Goal: Task Accomplishment & Management: Use online tool/utility

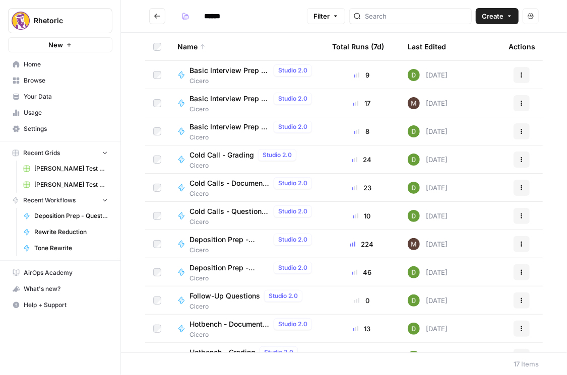
click at [44, 64] on span "Home" at bounding box center [66, 64] width 84 height 9
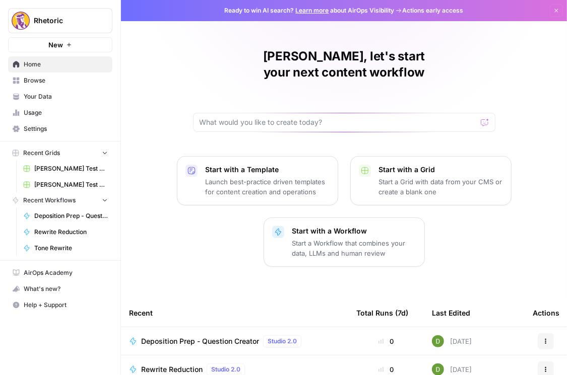
click at [26, 25] on img "Workspace: Rhetoric" at bounding box center [21, 21] width 18 height 18
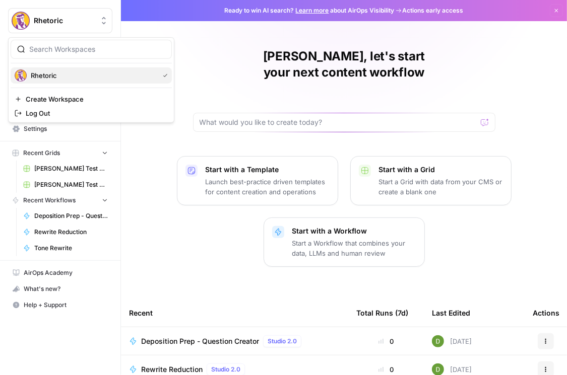
click at [45, 76] on span "Rhetoric" at bounding box center [93, 76] width 124 height 10
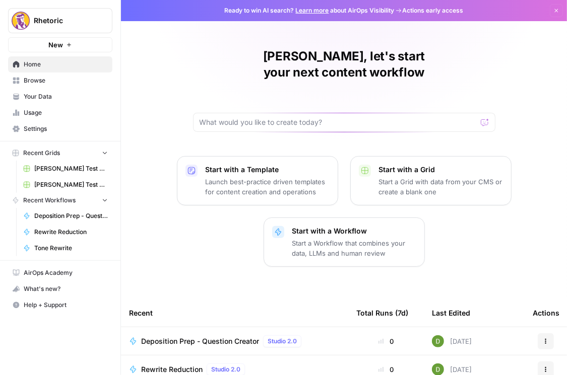
click at [49, 130] on span "Settings" at bounding box center [66, 128] width 84 height 9
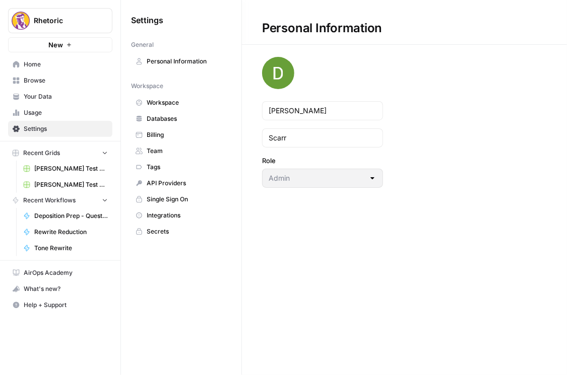
click at [169, 99] on span "Workspace" at bounding box center [187, 102] width 80 height 9
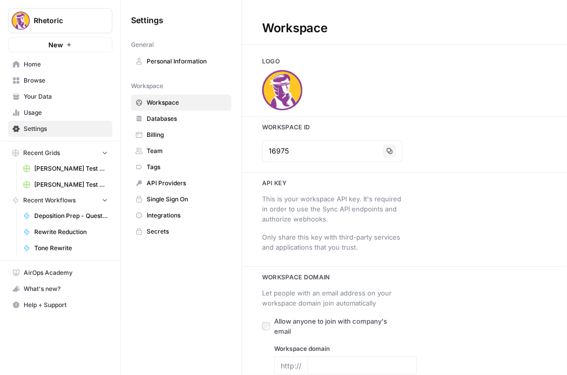
type input "[DOMAIN_NAME]"
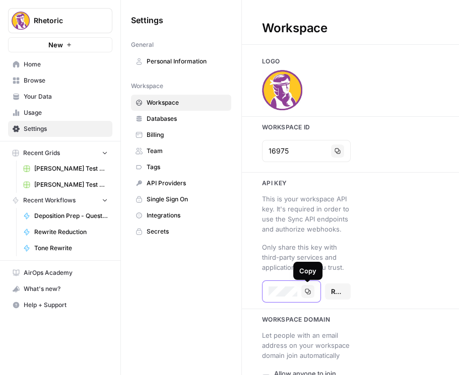
click at [306, 294] on icon "button" at bounding box center [308, 292] width 6 height 6
click at [305, 290] on icon "button" at bounding box center [308, 292] width 6 height 6
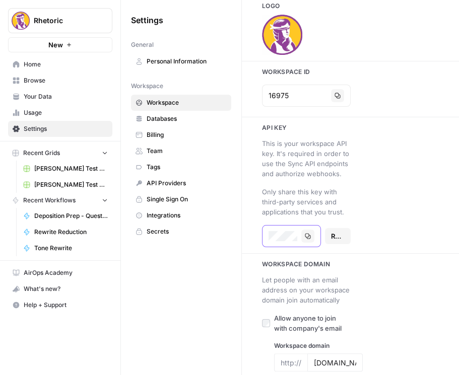
scroll to position [57, 0]
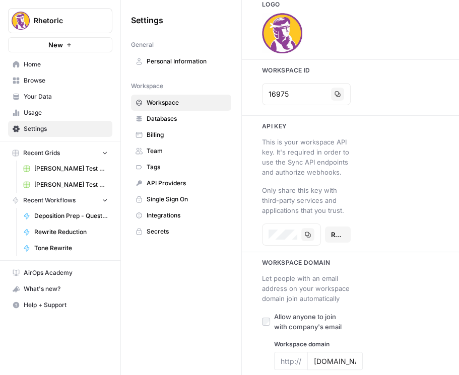
click at [177, 179] on span "API Providers" at bounding box center [187, 183] width 80 height 9
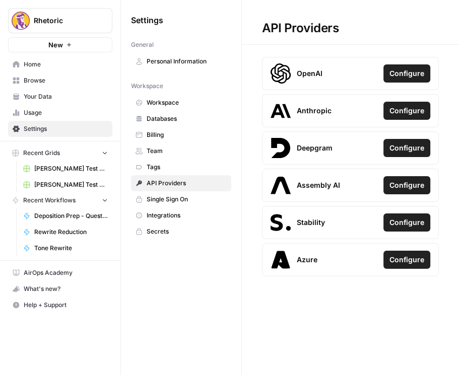
click at [173, 216] on span "Integrations" at bounding box center [187, 215] width 80 height 9
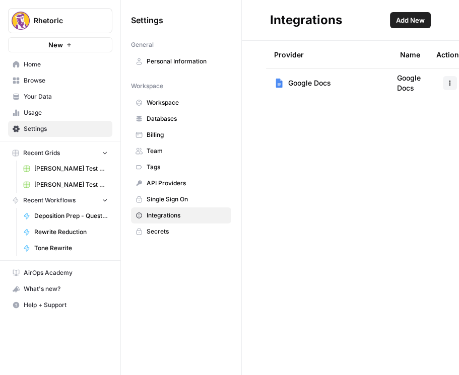
click at [175, 227] on span "Secrets" at bounding box center [187, 231] width 80 height 9
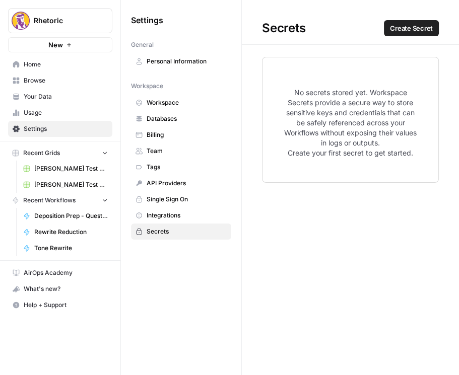
click at [179, 229] on span "Secrets" at bounding box center [187, 231] width 80 height 9
click at [402, 32] on span "Create Secret" at bounding box center [411, 28] width 43 height 10
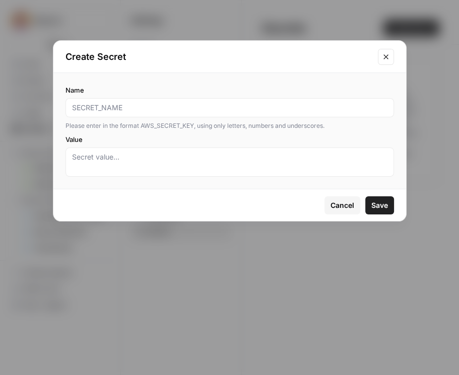
click at [384, 53] on icon "Close modal" at bounding box center [386, 57] width 8 height 8
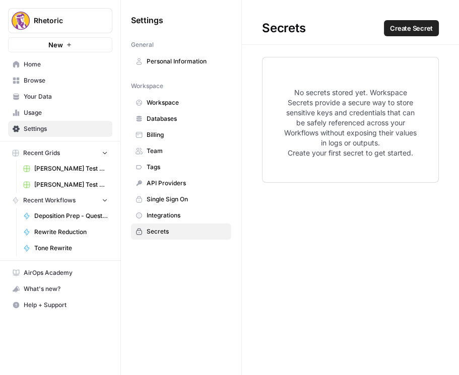
click at [174, 209] on link "Integrations" at bounding box center [181, 215] width 100 height 16
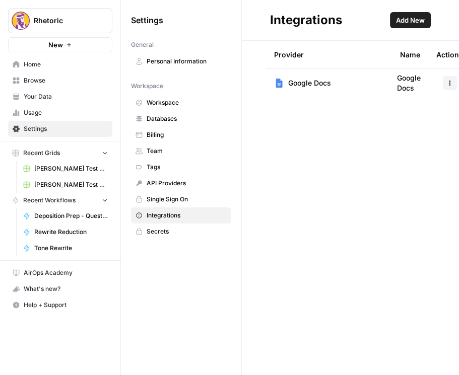
click at [182, 185] on span "API Providers" at bounding box center [187, 183] width 80 height 9
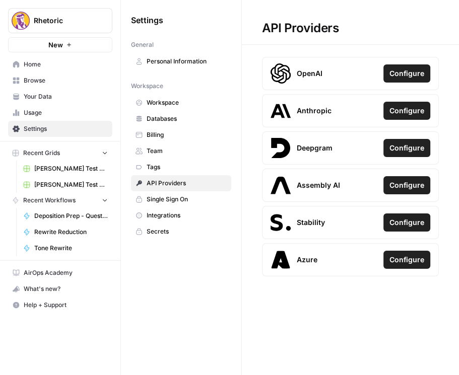
click at [47, 67] on span "Home" at bounding box center [66, 64] width 84 height 9
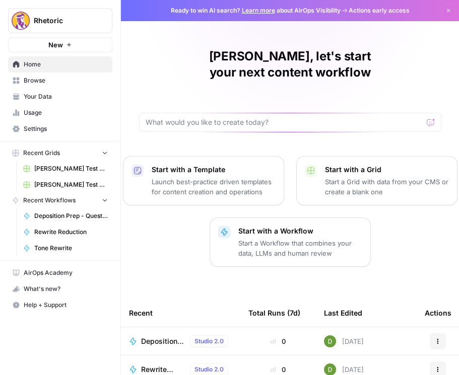
click at [86, 42] on button "New" at bounding box center [60, 44] width 104 height 15
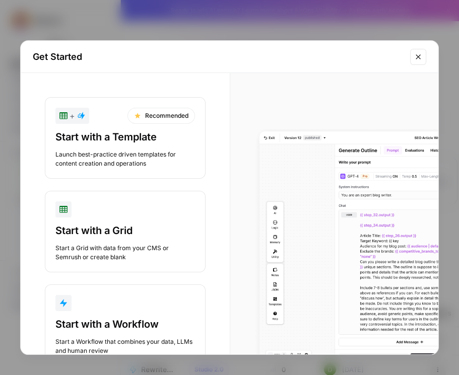
click at [149, 314] on button "Start with a Workflow Start a Workflow that combines your data, LLMs and human …" at bounding box center [125, 326] width 161 height 82
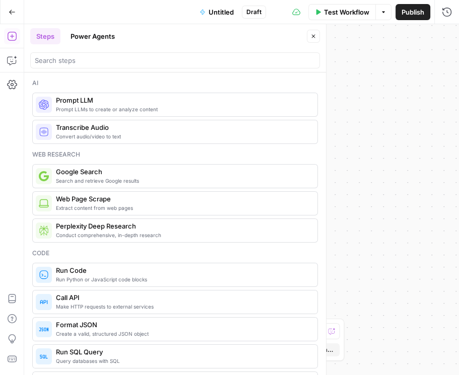
click at [142, 105] on span "Prompt LLMs to create or analyze content" at bounding box center [182, 109] width 253 height 8
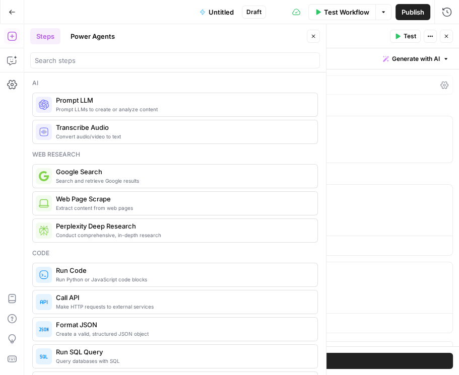
click at [408, 91] on div "GPT-4.1 | Format Text | Streaming ON | Temp 0.7" at bounding box center [258, 85] width 390 height 19
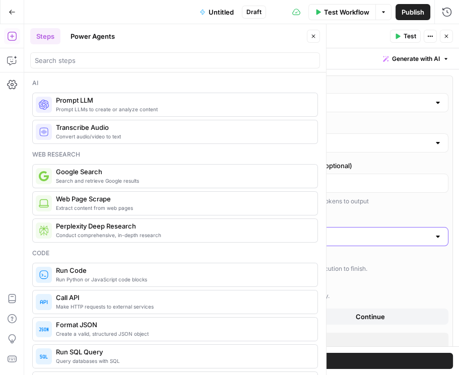
click at [146, 232] on input "Output Format" at bounding box center [252, 237] width 356 height 10
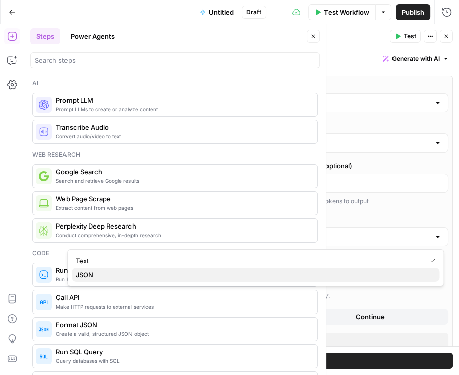
click at [106, 275] on span "JSON" at bounding box center [254, 275] width 356 height 10
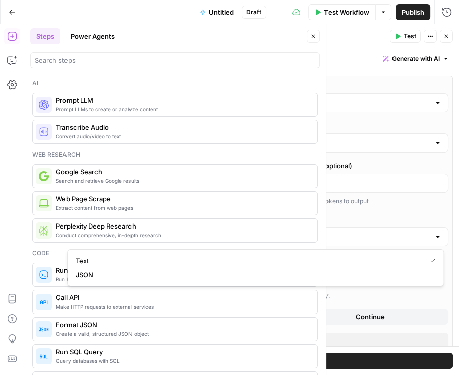
type input "JSON"
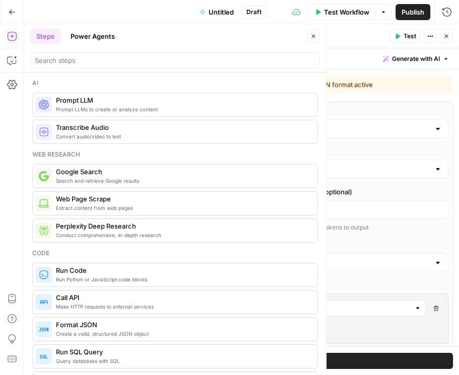
click at [444, 34] on icon "button" at bounding box center [446, 36] width 6 height 6
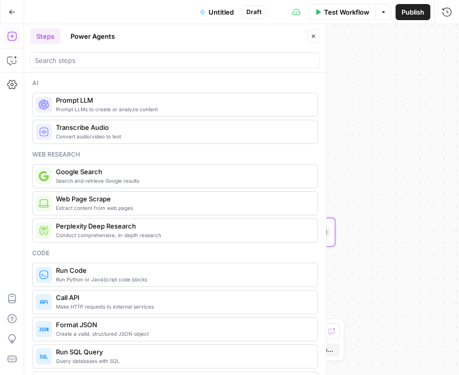
click at [229, 13] on span "Untitled" at bounding box center [221, 12] width 25 height 10
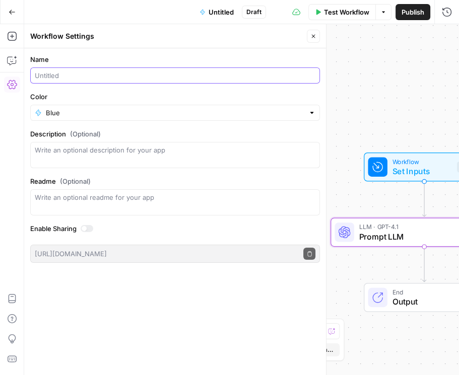
click at [120, 79] on input "Name" at bounding box center [175, 76] width 281 height 10
type input "Transcript Analysis Test"
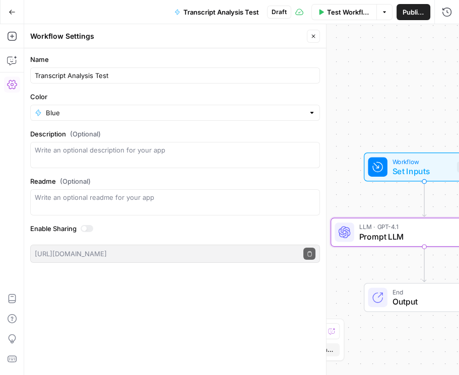
click at [413, 17] on span "Publish" at bounding box center [413, 12] width 22 height 10
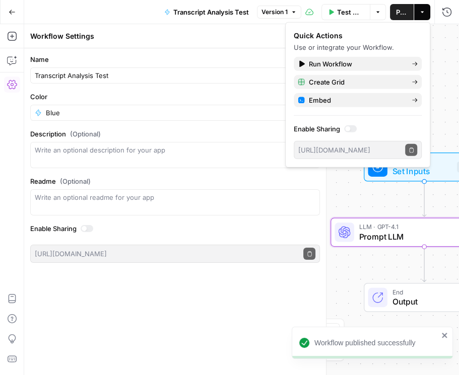
click at [13, 12] on icon "button" at bounding box center [12, 12] width 7 height 7
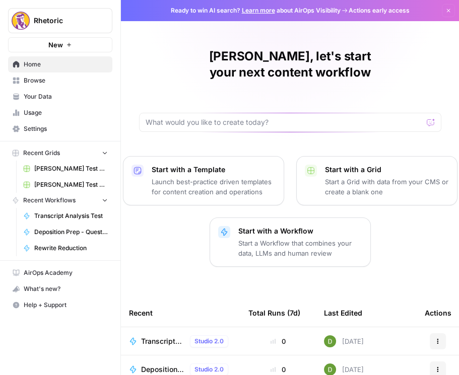
click at [13, 11] on button "Rhetoric" at bounding box center [60, 20] width 104 height 25
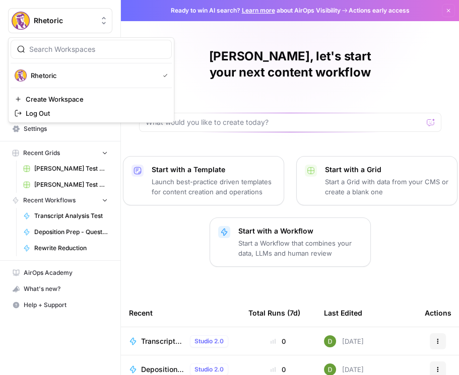
click at [143, 182] on div "Start with a Template Launch best-practice driven templates for content creatio…" at bounding box center [290, 211] width 338 height 111
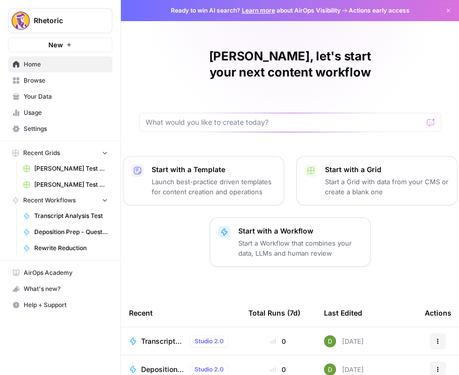
click at [58, 73] on link "Browse" at bounding box center [60, 81] width 104 height 16
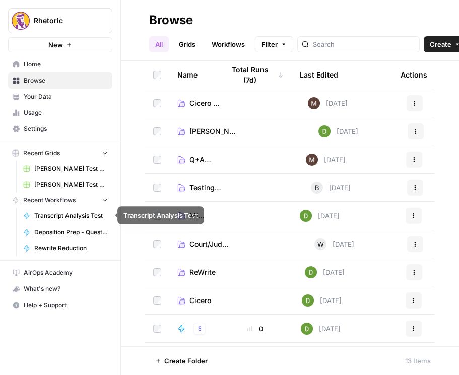
click at [83, 215] on span "Transcript Analysis Test" at bounding box center [71, 216] width 74 height 9
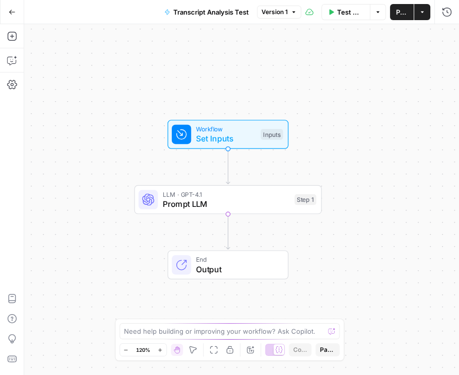
click at [421, 15] on icon "button" at bounding box center [422, 12] width 6 height 6
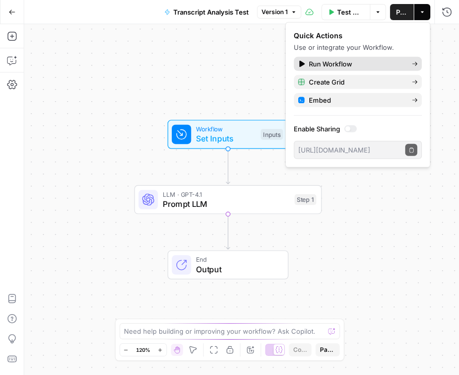
click at [338, 62] on span "Run Workflow" at bounding box center [356, 64] width 95 height 10
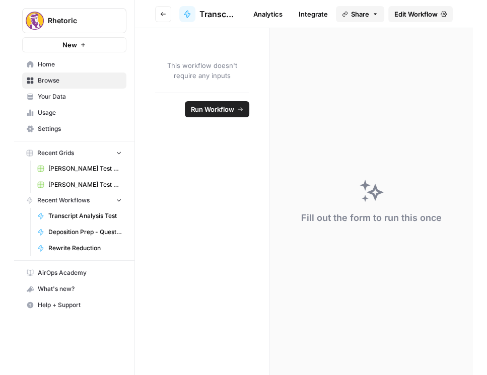
scroll to position [0, 103]
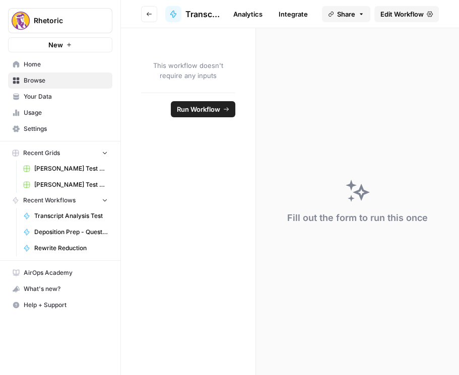
click at [296, 10] on link "Integrate" at bounding box center [292, 14] width 41 height 16
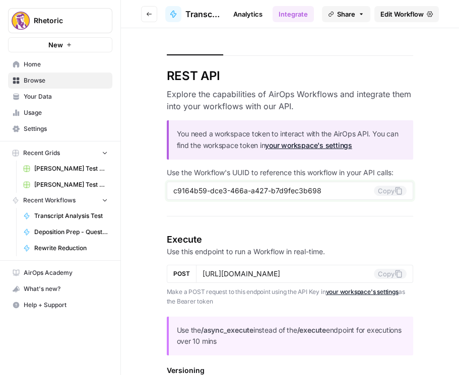
click at [391, 194] on button "Copy" at bounding box center [390, 191] width 33 height 10
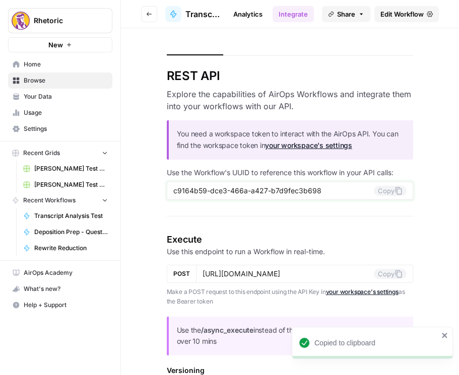
click at [388, 190] on button "Copy" at bounding box center [390, 191] width 33 height 10
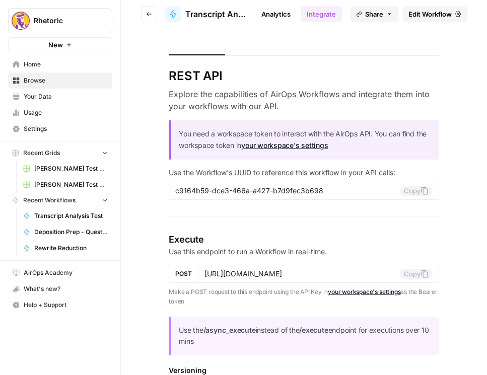
click at [424, 14] on span "Edit Workflow" at bounding box center [429, 14] width 43 height 10
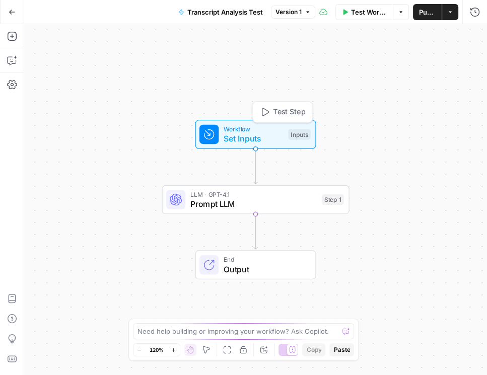
click at [262, 136] on span "Set Inputs" at bounding box center [254, 138] width 60 height 12
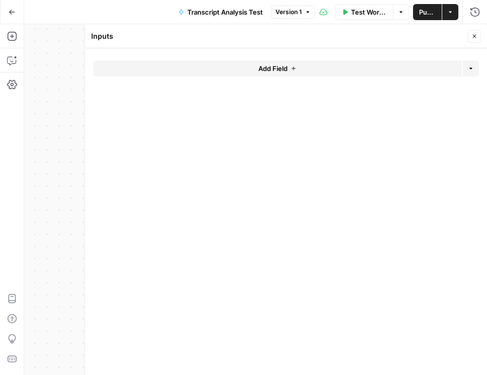
click at [299, 131] on form "Add Field Options" at bounding box center [286, 211] width 402 height 327
click at [266, 70] on span "Add Field" at bounding box center [272, 68] width 29 height 10
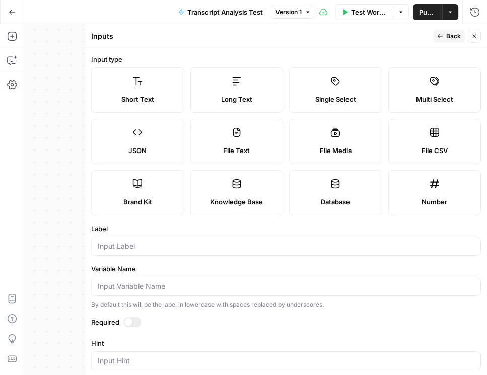
click at [157, 138] on label "JSON" at bounding box center [137, 141] width 93 height 45
click at [154, 248] on input "Label" at bounding box center [286, 246] width 377 height 10
click at [157, 244] on input "Label" at bounding box center [286, 246] width 377 height 10
paste input "dataset_id"
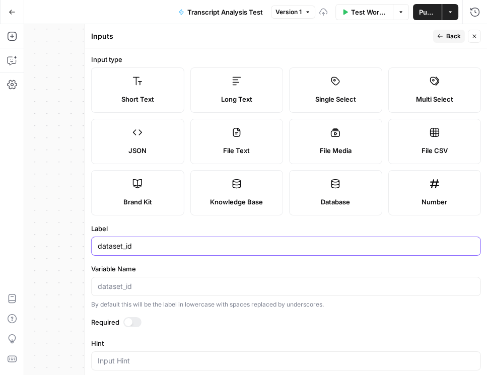
scroll to position [86, 0]
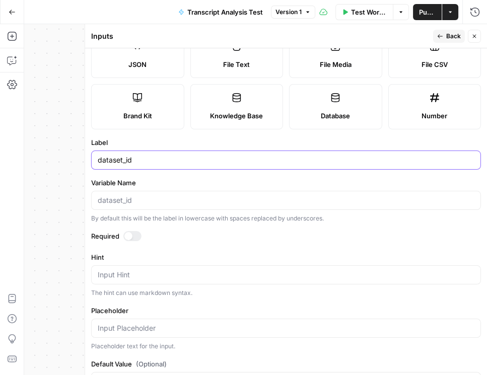
type input "dataset_id"
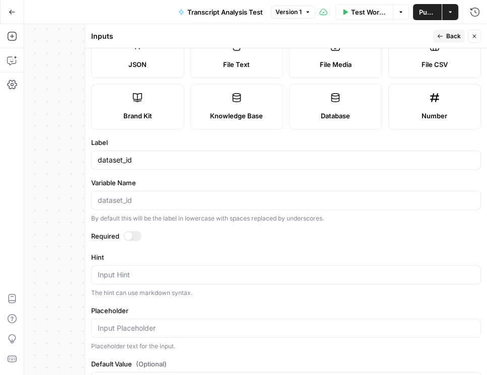
click at [130, 234] on div at bounding box center [128, 236] width 8 height 8
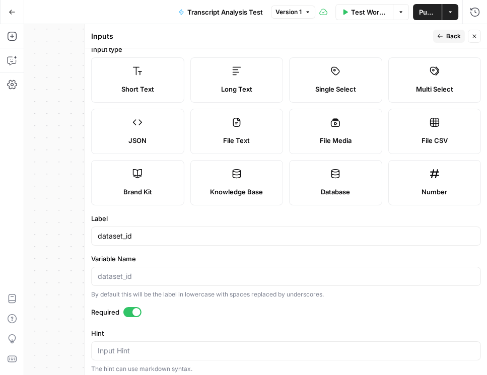
scroll to position [0, 0]
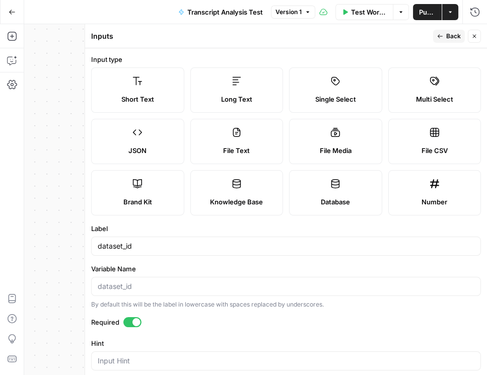
drag, startPoint x: 398, startPoint y: 53, endPoint x: 405, endPoint y: 52, distance: 7.1
click at [398, 53] on form "Input type Short Text Long Text Single Select Multi Select JSON File Text File …" at bounding box center [286, 211] width 402 height 327
click at [457, 39] on span "Back" at bounding box center [453, 36] width 15 height 9
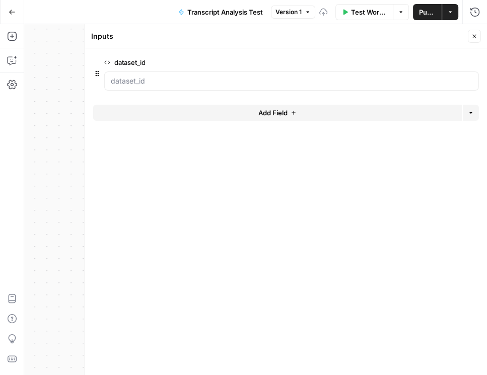
click at [258, 116] on span "Add Field" at bounding box center [272, 113] width 29 height 10
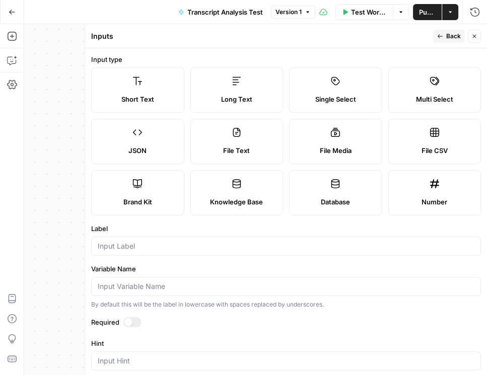
click at [332, 143] on label "File Media" at bounding box center [335, 141] width 93 height 45
click at [263, 141] on label "File Text" at bounding box center [236, 141] width 93 height 45
click at [277, 255] on div at bounding box center [286, 246] width 390 height 19
click at [256, 144] on label "File Text" at bounding box center [236, 141] width 93 height 45
click at [303, 146] on div "File Media" at bounding box center [336, 151] width 76 height 10
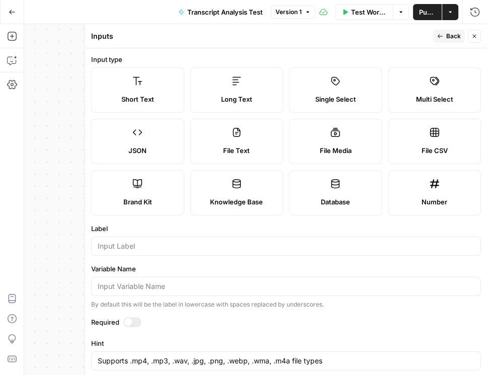
click at [249, 137] on label "File Text" at bounding box center [236, 141] width 93 height 45
type textarea "Supports .pdf, .txt, .docx, .md file types"
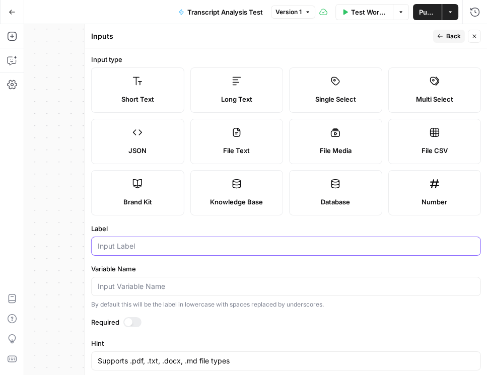
click at [266, 245] on input "Label" at bounding box center [286, 246] width 377 height 10
click at [147, 245] on input "Label" at bounding box center [286, 246] width 377 height 10
paste input "files"
type input "files"
click at [346, 269] on label "Variable Name" at bounding box center [286, 269] width 390 height 10
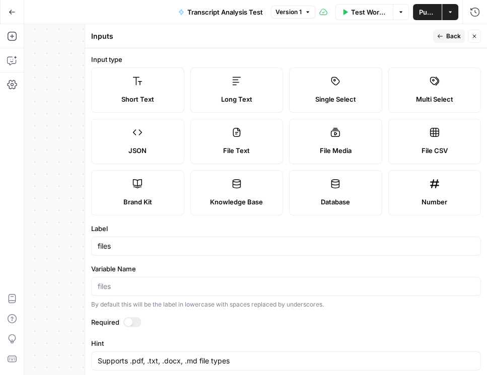
click at [346, 282] on input "Variable Name" at bounding box center [286, 287] width 377 height 10
click at [383, 38] on div "Inputs" at bounding box center [260, 36] width 339 height 10
click at [472, 33] on icon "button" at bounding box center [474, 36] width 6 height 6
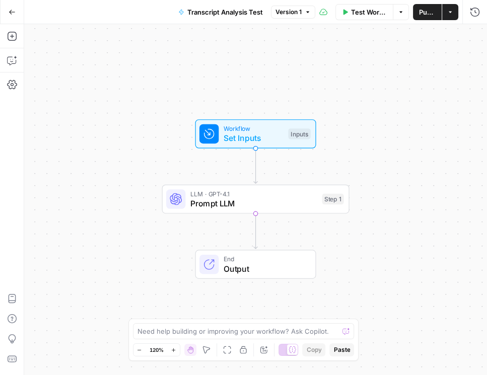
click at [282, 263] on span "Output" at bounding box center [265, 269] width 82 height 12
click at [283, 261] on span "End" at bounding box center [265, 259] width 82 height 10
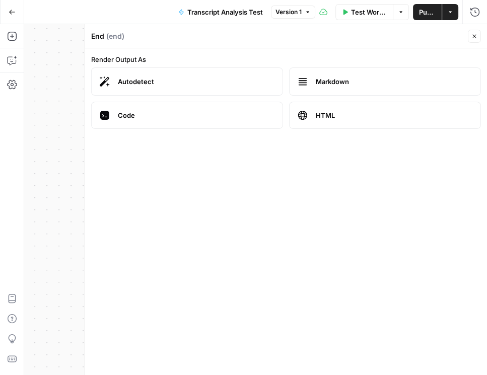
click at [223, 114] on span "Code" at bounding box center [196, 115] width 157 height 10
click at [330, 80] on span "Markdown" at bounding box center [394, 82] width 157 height 10
click at [333, 112] on span "HTML" at bounding box center [394, 115] width 157 height 10
click at [194, 72] on label "Autodetect" at bounding box center [187, 81] width 192 height 28
click at [470, 35] on button "Close" at bounding box center [474, 36] width 13 height 13
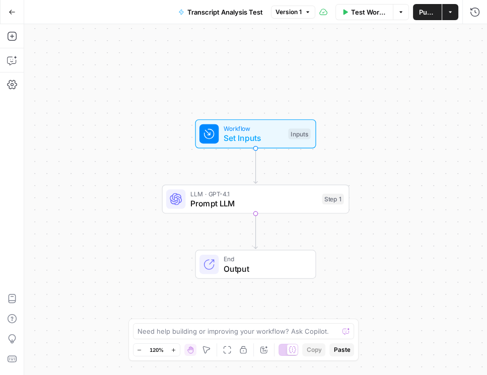
click at [252, 195] on span "LLM · GPT-4.1" at bounding box center [253, 194] width 127 height 10
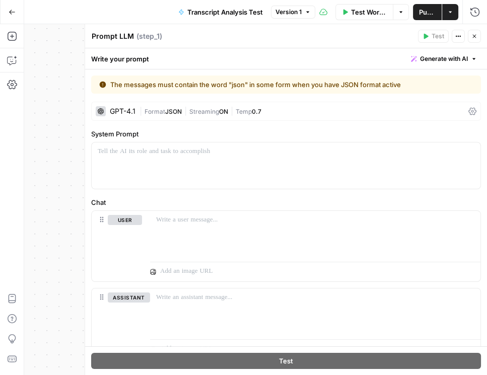
click at [345, 113] on div "| Format JSON | Streaming ON | Temp 0.7" at bounding box center [302, 112] width 325 height 10
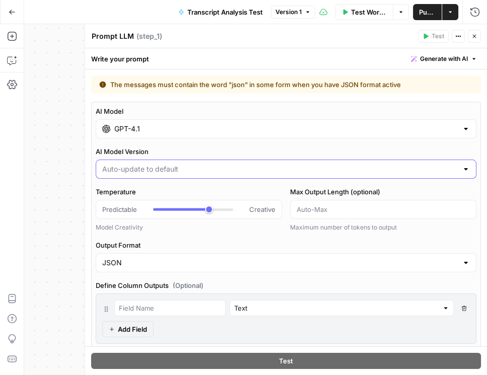
click at [428, 172] on input "AI Model Version" at bounding box center [280, 169] width 356 height 10
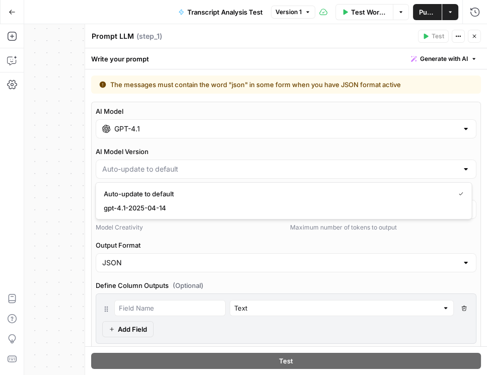
type input "Auto-update to default"
click at [217, 232] on div "AI Model GPT-4.1 AI Model Version Auto-update to default Temperature Predictabl…" at bounding box center [286, 277] width 390 height 350
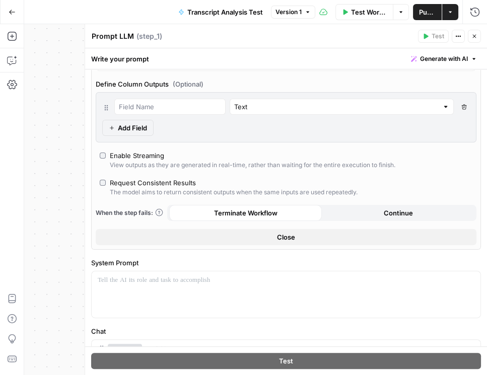
click at [117, 155] on div "Enable Streaming" at bounding box center [137, 156] width 54 height 10
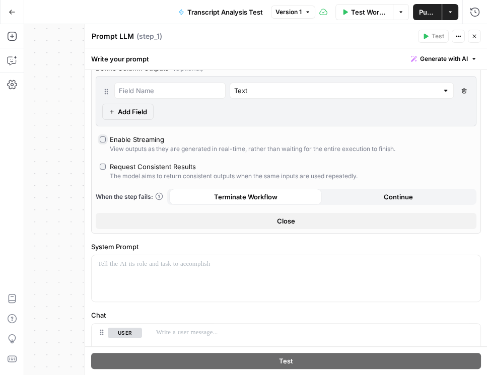
scroll to position [316, 0]
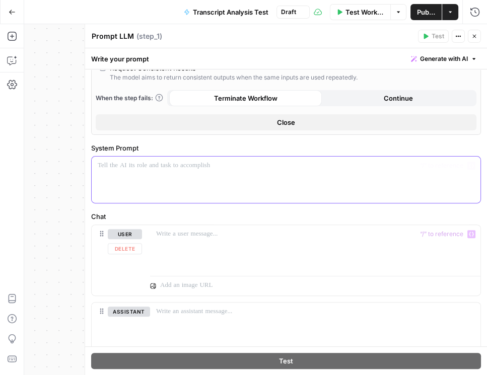
click at [191, 178] on div at bounding box center [286, 180] width 389 height 46
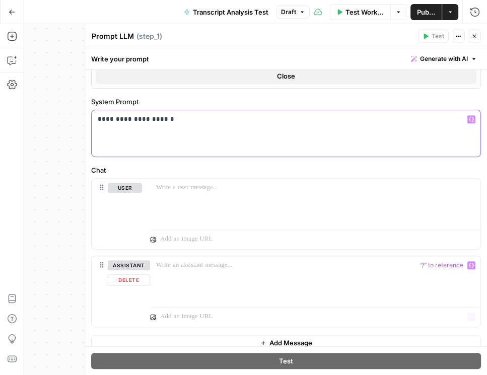
scroll to position [370, 0]
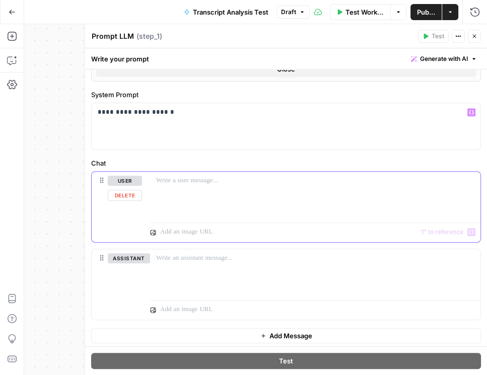
click at [292, 207] on div at bounding box center [315, 195] width 330 height 46
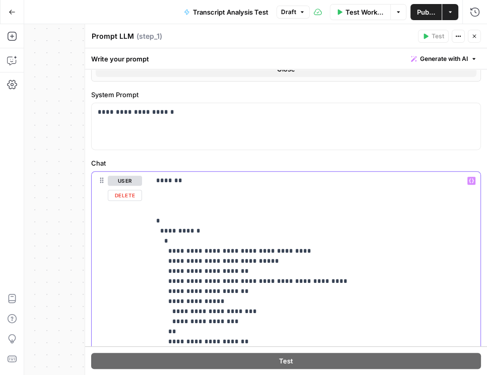
click at [177, 180] on p "**********" at bounding box center [313, 302] width 314 height 252
click at [175, 178] on p "**********" at bounding box center [313, 302] width 314 height 252
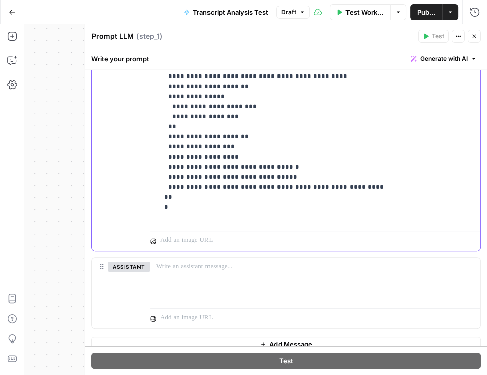
scroll to position [583, 0]
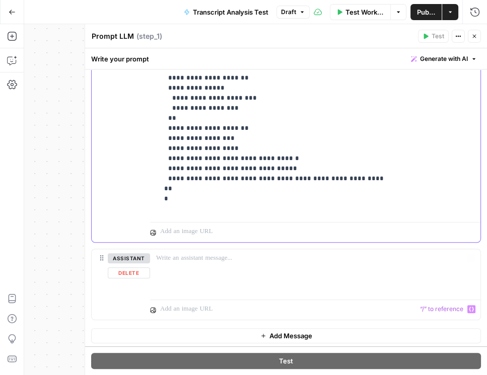
click at [124, 276] on div "assistant Delete" at bounding box center [129, 284] width 42 height 62
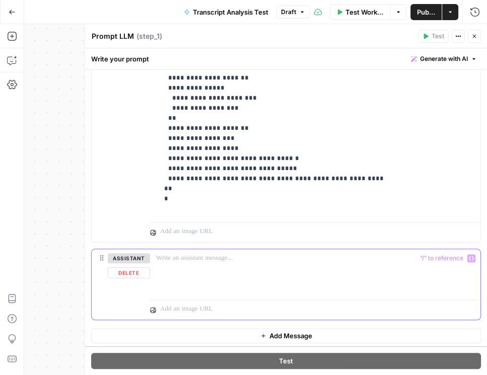
click at [137, 271] on button "Delete" at bounding box center [129, 272] width 42 height 11
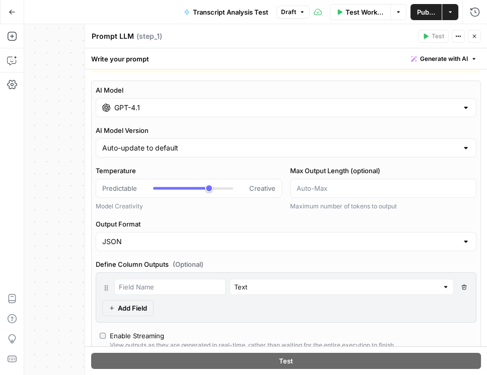
scroll to position [0, 0]
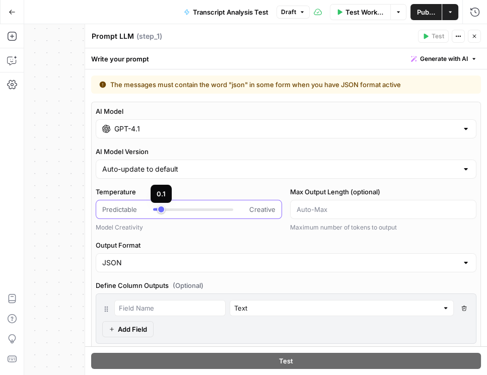
type input "***"
drag, startPoint x: 205, startPoint y: 208, endPoint x: 163, endPoint y: 210, distance: 42.4
click at [163, 210] on div at bounding box center [193, 209] width 80 height 10
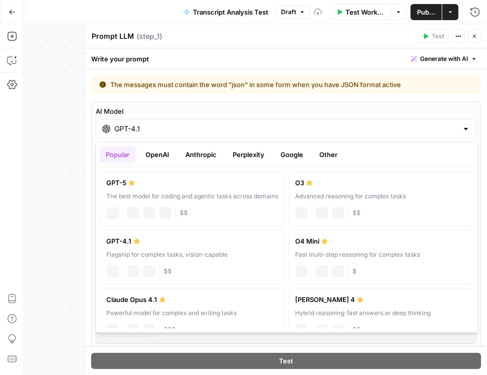
click at [251, 129] on input "GPT-4.1" at bounding box center [285, 129] width 343 height 10
click at [229, 181] on div "GPT-5" at bounding box center [192, 183] width 172 height 10
type input "GPT-5"
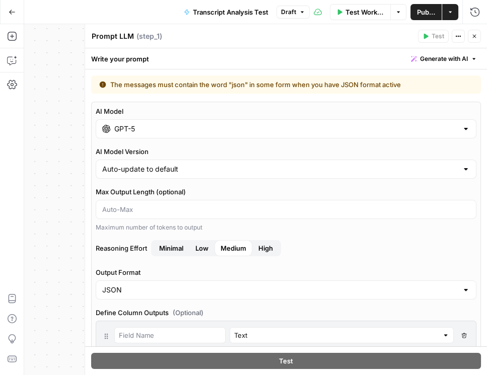
click at [425, 13] on span "Publish" at bounding box center [426, 12] width 19 height 10
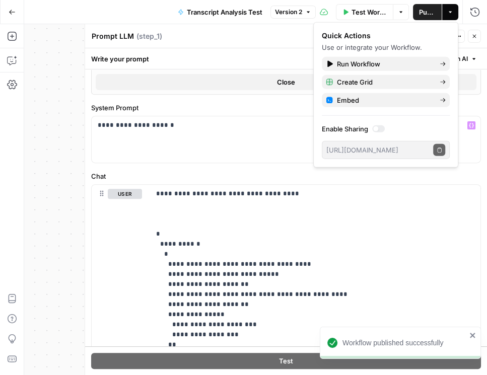
scroll to position [374, 0]
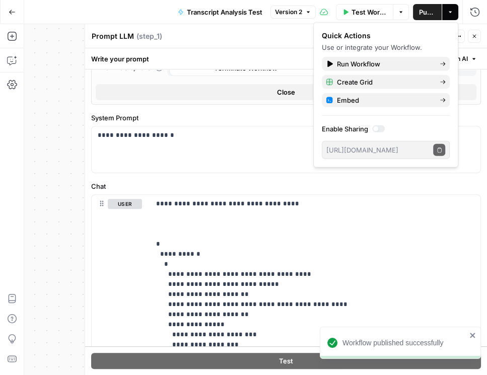
click at [474, 39] on button "Close" at bounding box center [474, 36] width 13 height 13
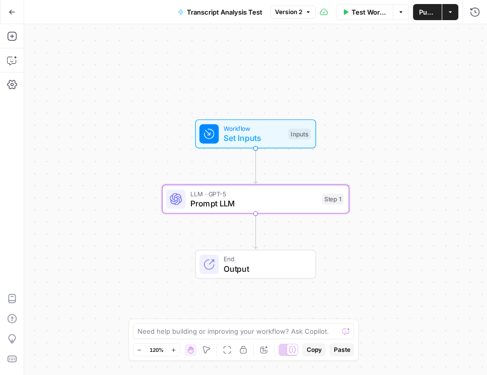
click at [273, 132] on span "Set Inputs" at bounding box center [254, 138] width 60 height 12
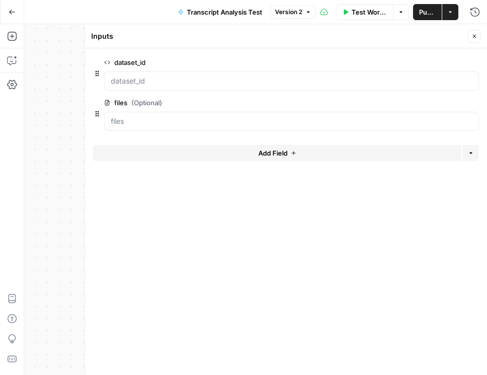
click at [444, 63] on span "edit field" at bounding box center [441, 62] width 22 height 8
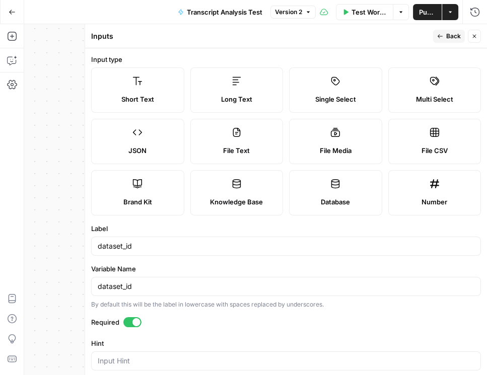
click at [461, 41] on button "Back" at bounding box center [449, 36] width 32 height 13
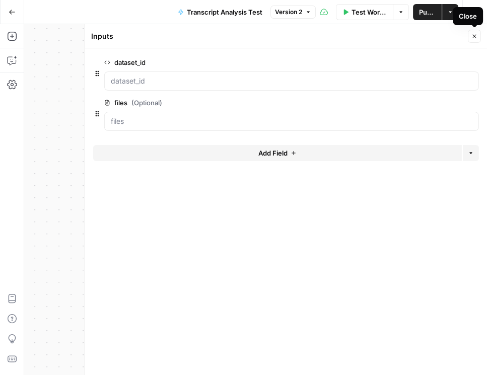
click at [477, 38] on icon "button" at bounding box center [474, 36] width 6 height 6
